Goal: Task Accomplishment & Management: Use online tool/utility

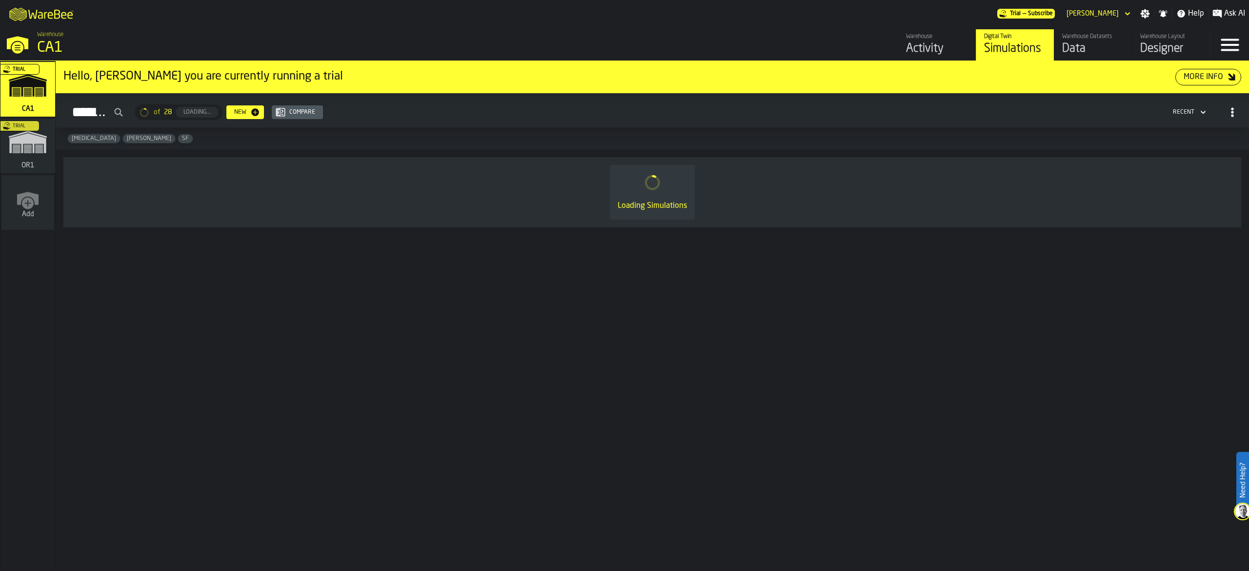
click at [51, 152] on div "Trial" at bounding box center [26, 149] width 55 height 57
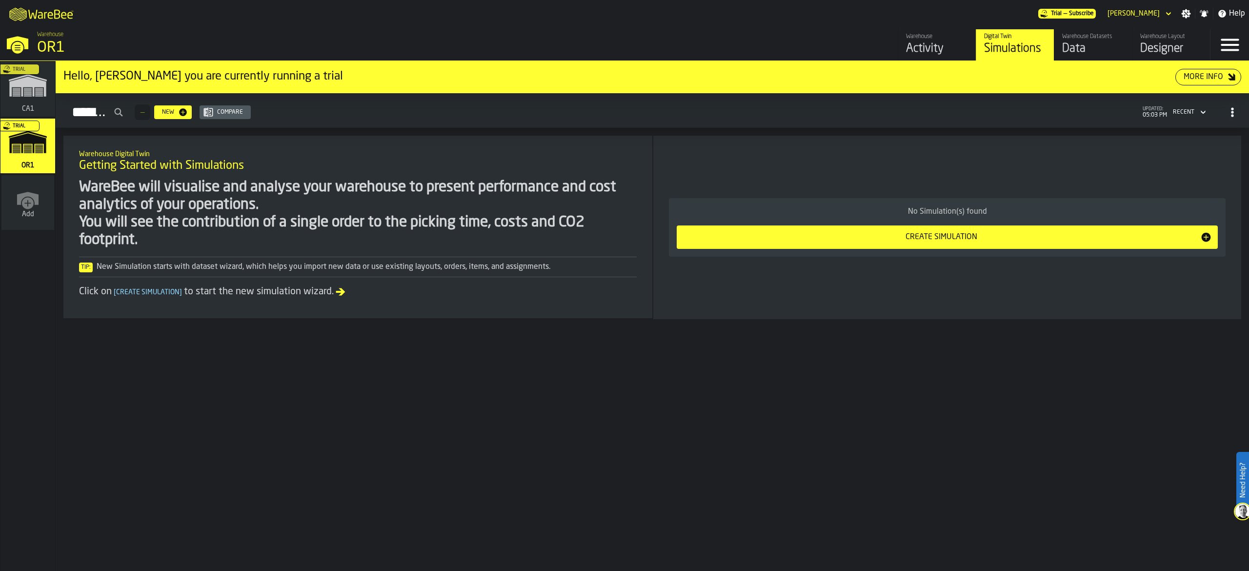
click at [1078, 49] on div "Data" at bounding box center [1093, 49] width 62 height 16
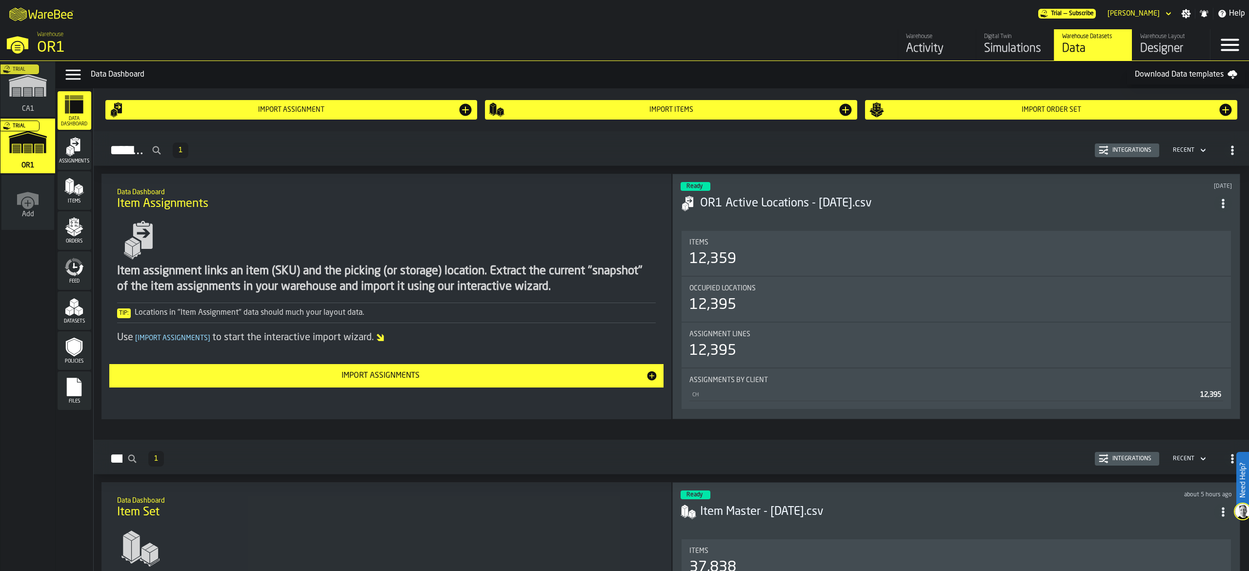
click at [60, 390] on div "Files" at bounding box center [75, 390] width 34 height 27
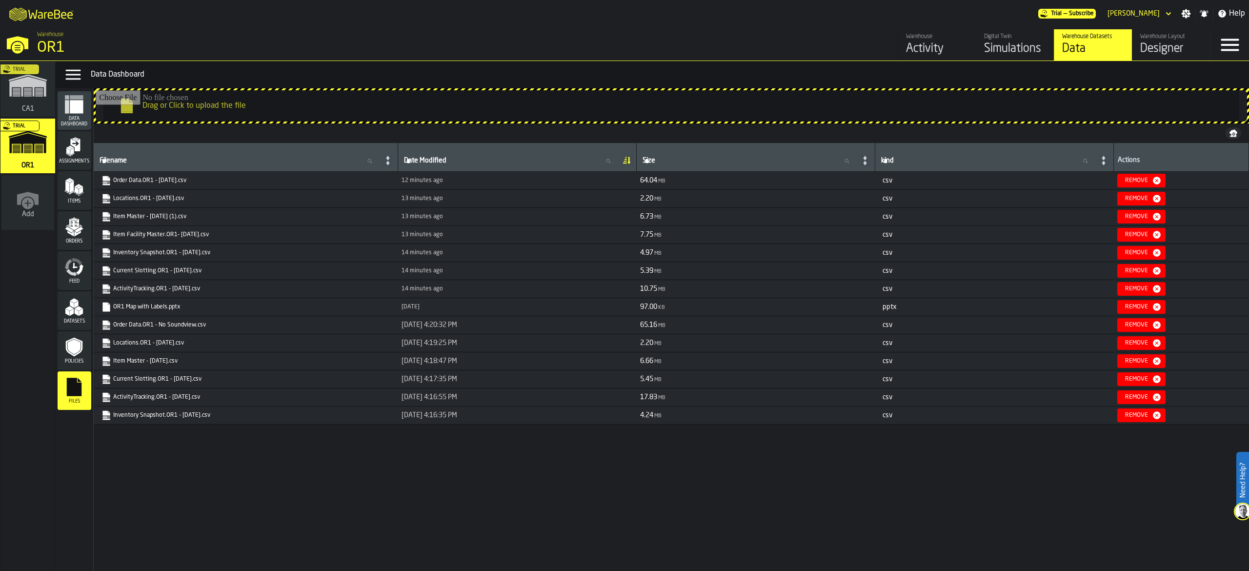
click at [198, 107] on input "Drag or Click to upload the file" at bounding box center [672, 105] width 1152 height 31
